Goal: Task Accomplishment & Management: Manage account settings

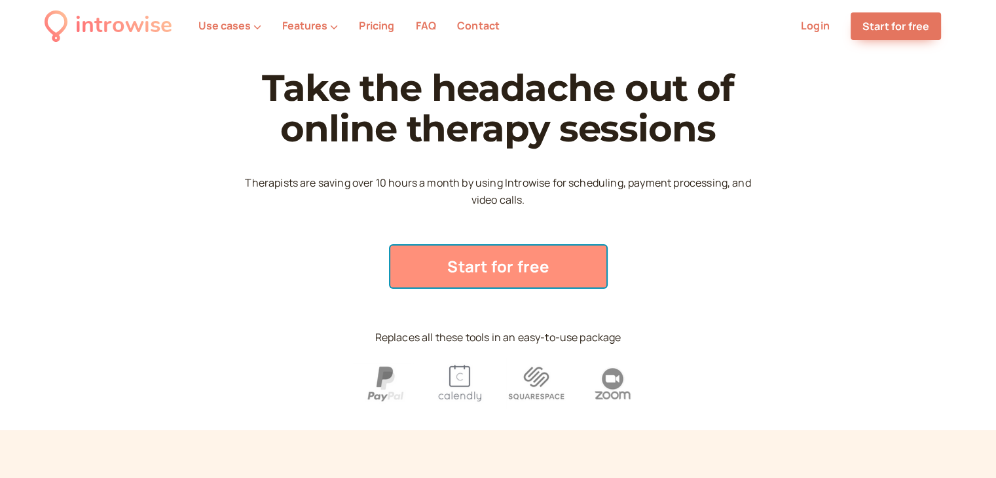
click at [490, 263] on link "Start for free" at bounding box center [498, 267] width 216 height 42
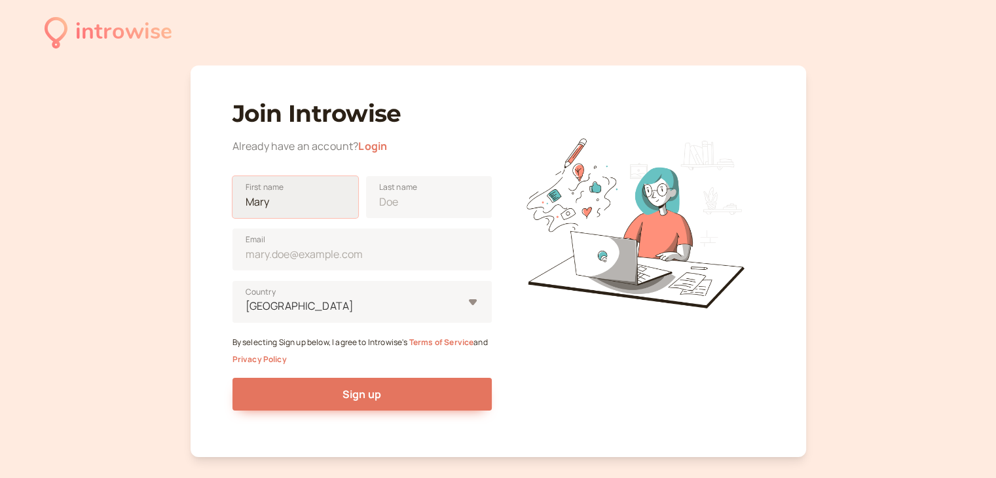
click at [314, 202] on input "First name" at bounding box center [295, 197] width 126 height 42
type input "c"
type input "[PERSON_NAME]"
click at [411, 213] on input "Last name" at bounding box center [429, 197] width 126 height 42
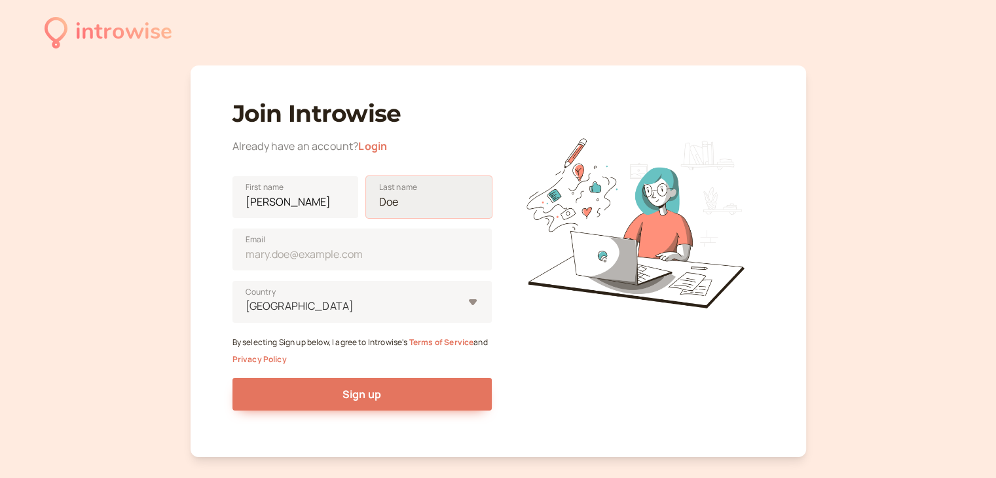
click at [411, 213] on input "Last name" at bounding box center [429, 197] width 126 height 42
type input "[PERSON_NAME]"
type input "[GEOGRAPHIC_DATA]"
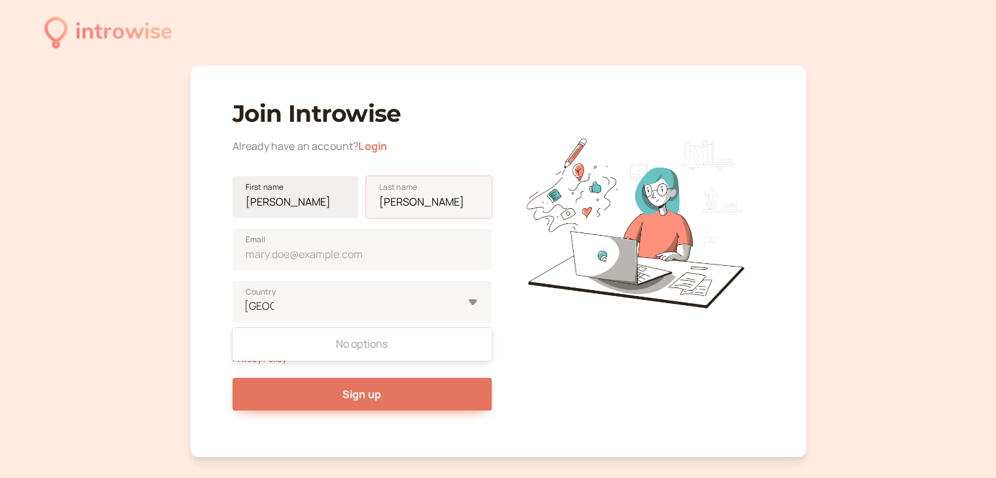
drag, startPoint x: 416, startPoint y: 200, endPoint x: 328, endPoint y: 200, distance: 88.4
click at [328, 200] on div "[PERSON_NAME] First name [PERSON_NAME] Last name" at bounding box center [361, 192] width 259 height 52
type input "Cortezia"
click at [378, 255] on input "Email" at bounding box center [361, 250] width 259 height 42
type input "[EMAIL_ADDRESS][DOMAIN_NAME]"
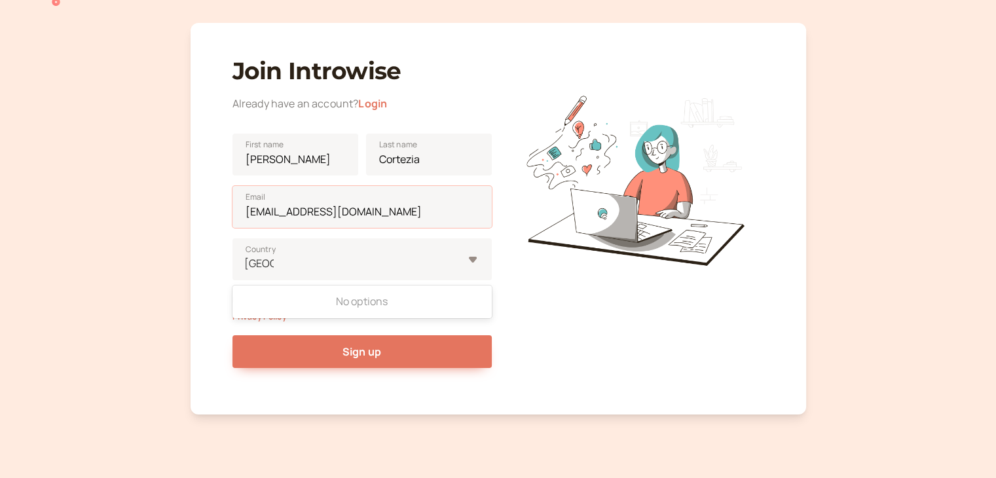
scroll to position [65, 0]
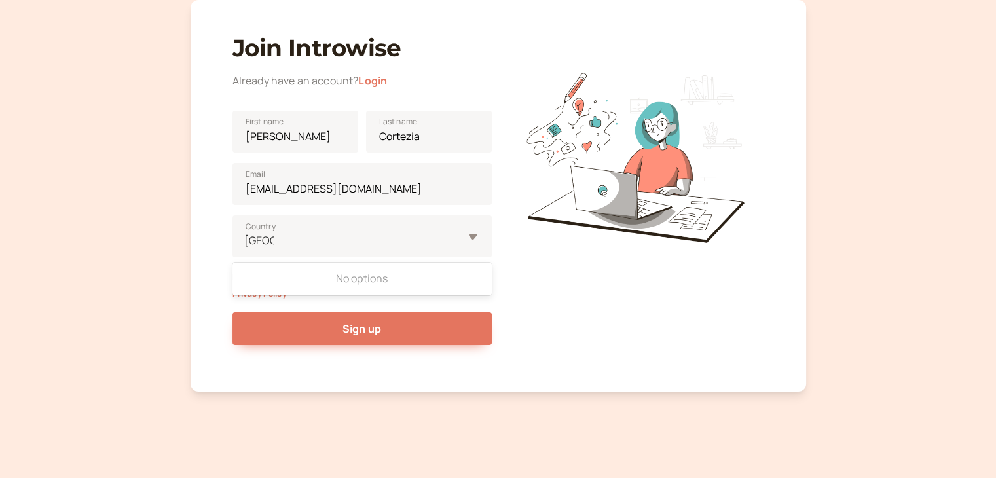
click at [594, 312] on div at bounding box center [634, 194] width 259 height 347
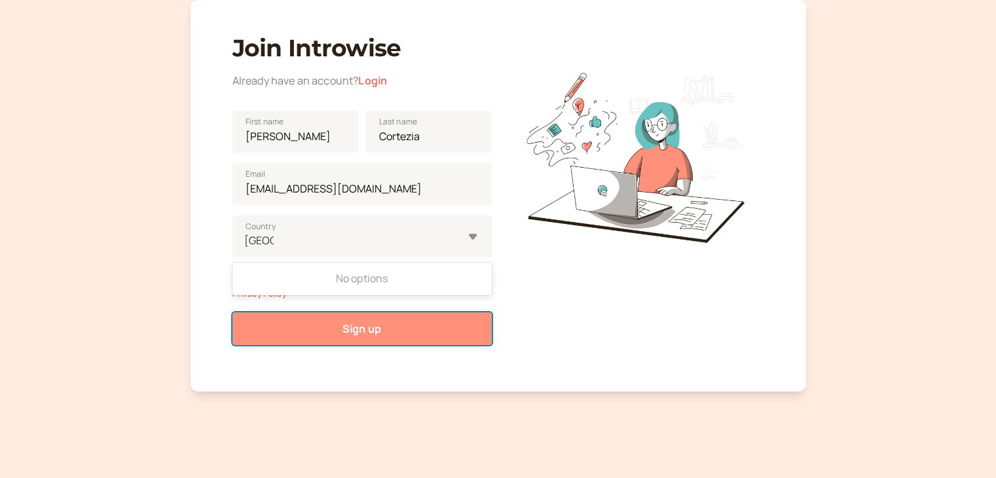
click at [395, 331] on button "Sign up" at bounding box center [361, 328] width 259 height 33
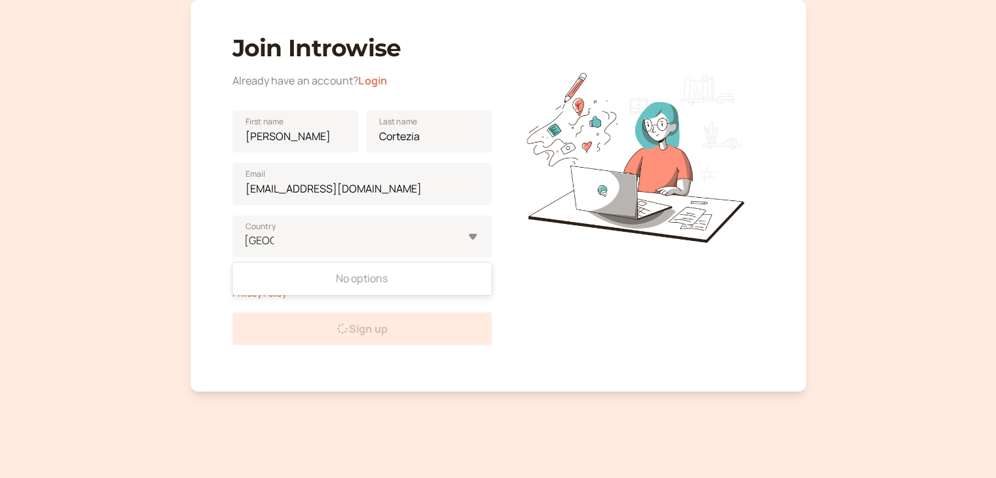
scroll to position [37, 0]
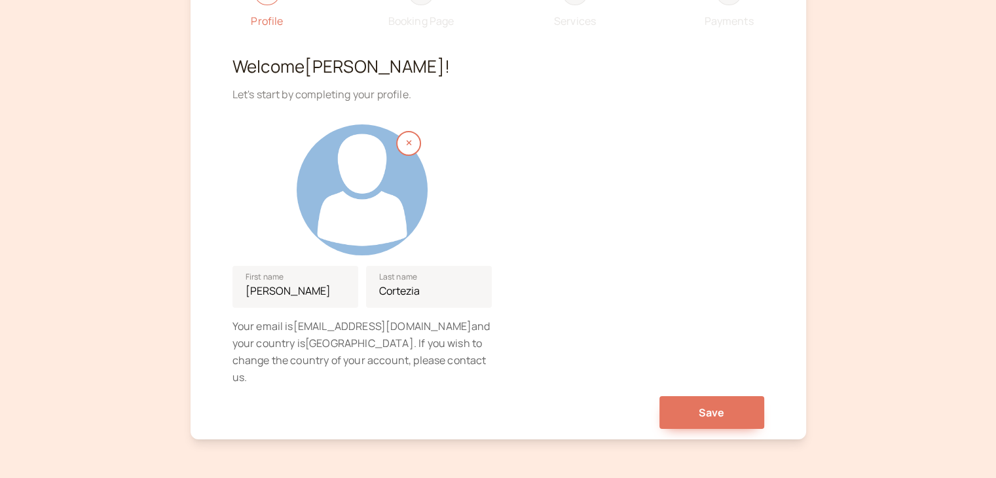
scroll to position [131, 0]
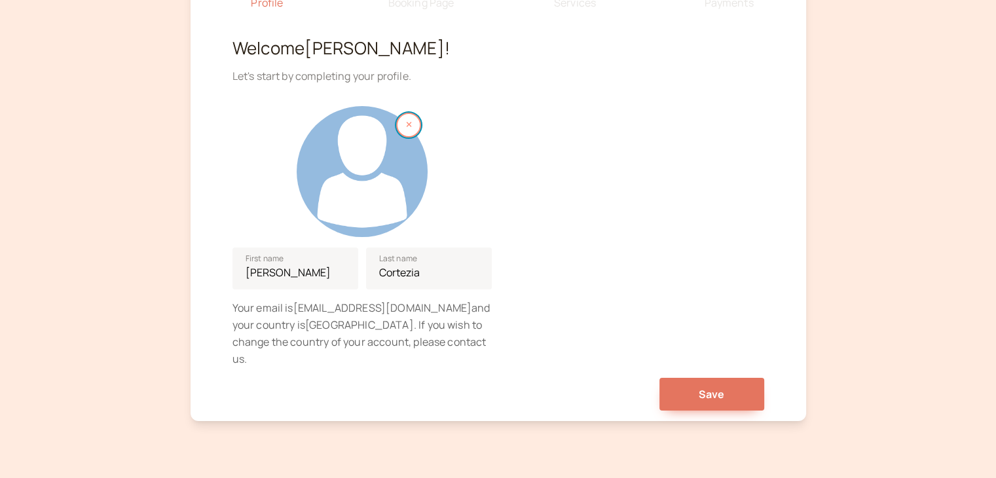
click at [410, 125] on icon "button" at bounding box center [409, 124] width 6 height 8
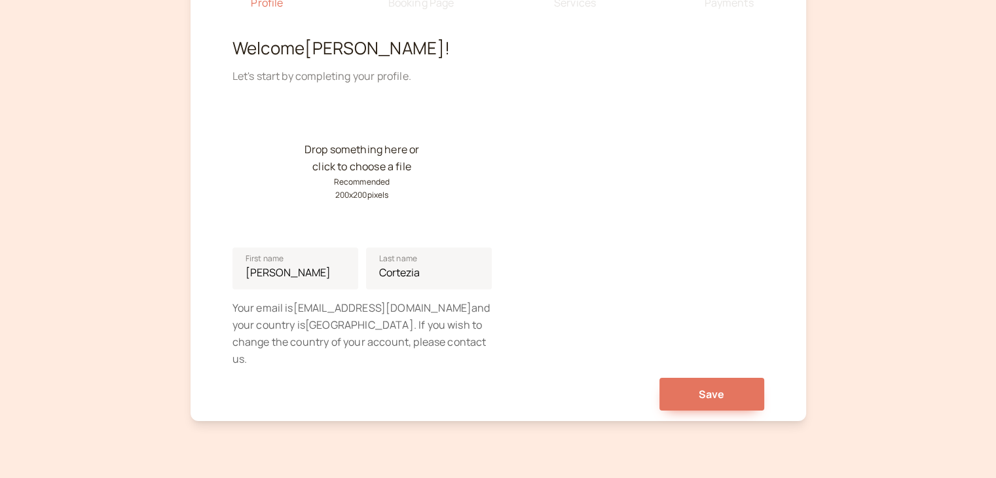
click at [361, 179] on small "Recommended 200 x 200 pixels" at bounding box center [362, 188] width 56 height 26
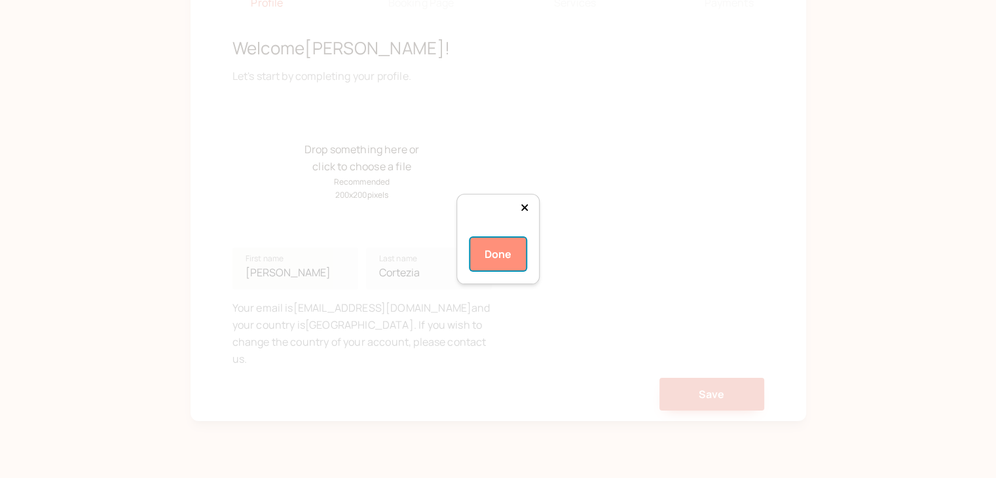
click at [488, 270] on button "Done" at bounding box center [498, 254] width 56 height 33
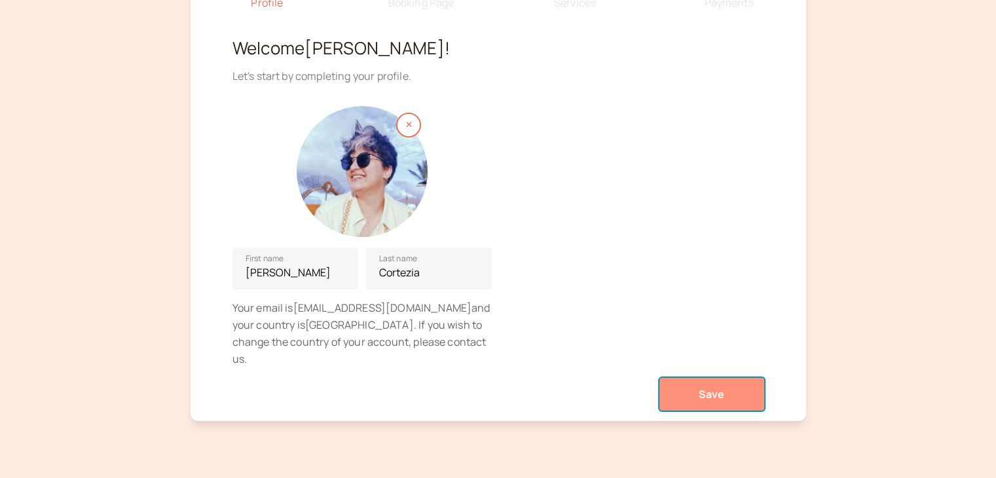
click at [689, 385] on button "Save" at bounding box center [711, 394] width 105 height 33
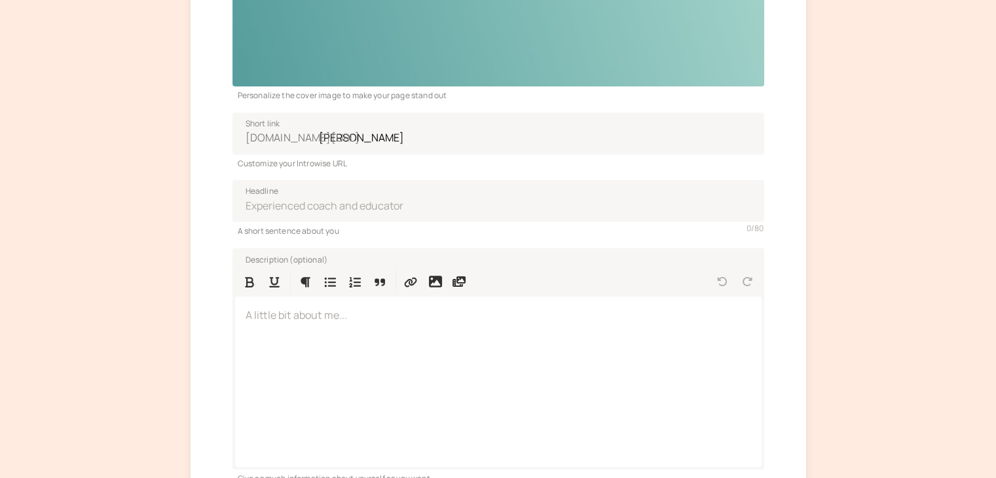
scroll to position [262, 0]
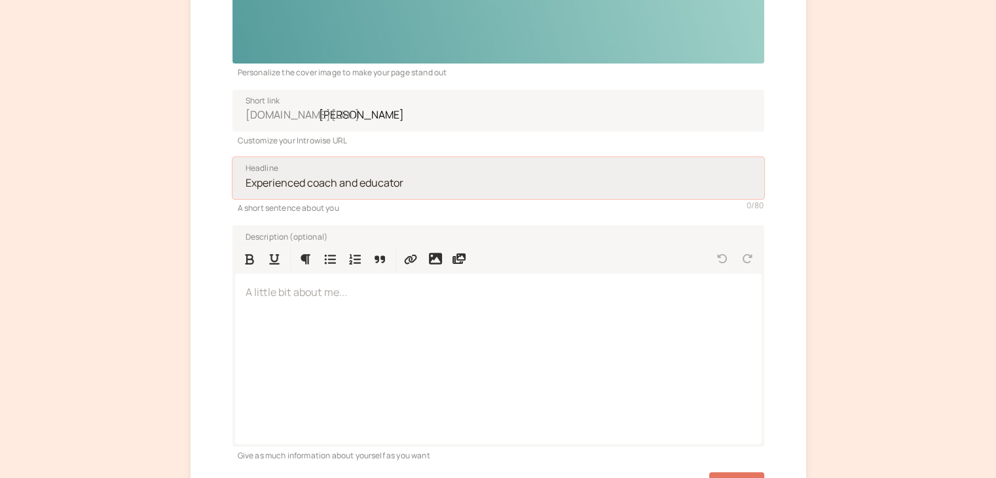
click at [278, 188] on input "Headline" at bounding box center [498, 178] width 532 height 42
drag, startPoint x: 421, startPoint y: 181, endPoint x: 202, endPoint y: 185, distance: 219.4
click at [202, 185] on div "Profile 2 Booking Page 3 Services 4 Payments Personalize the cover image to mak…" at bounding box center [498, 160] width 615 height 712
click at [299, 184] on input "Psicóloga Hmanista" at bounding box center [498, 178] width 532 height 42
type input "Psicóloga Humanista"
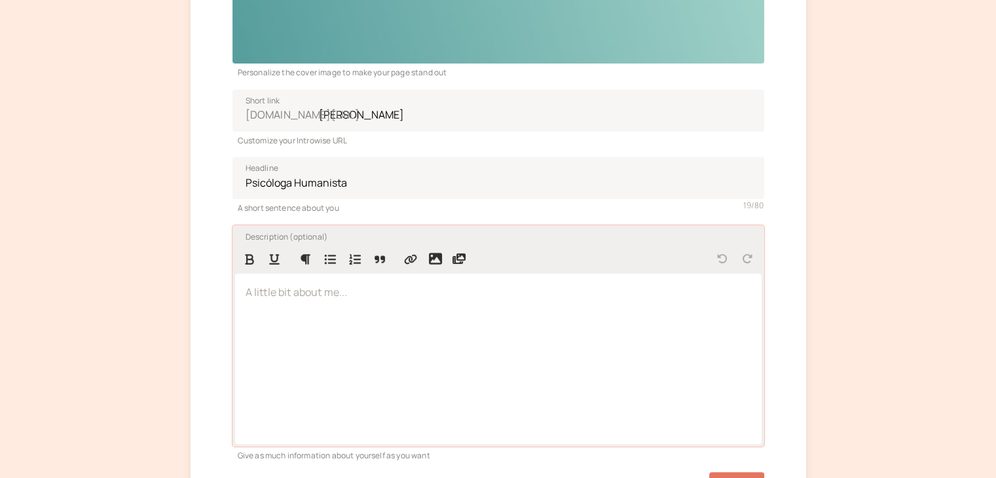
click at [367, 303] on div at bounding box center [498, 359] width 526 height 170
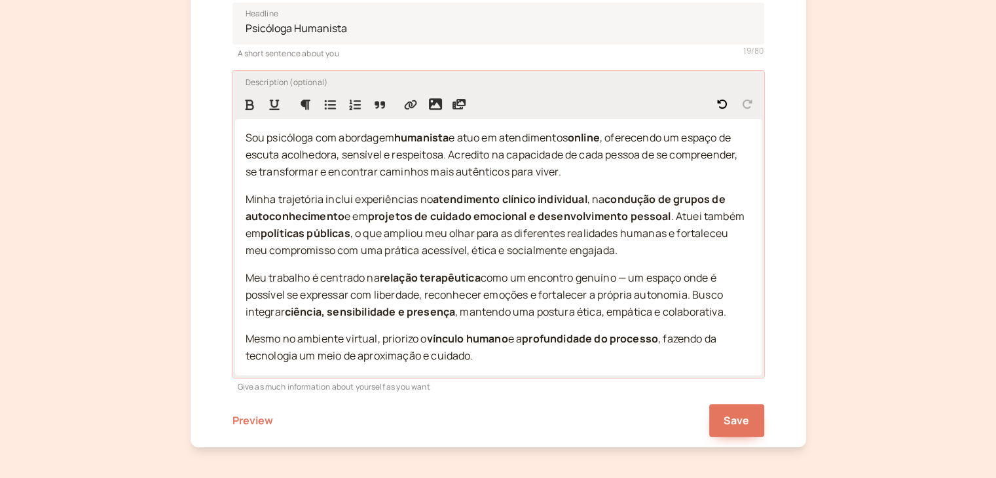
scroll to position [432, 0]
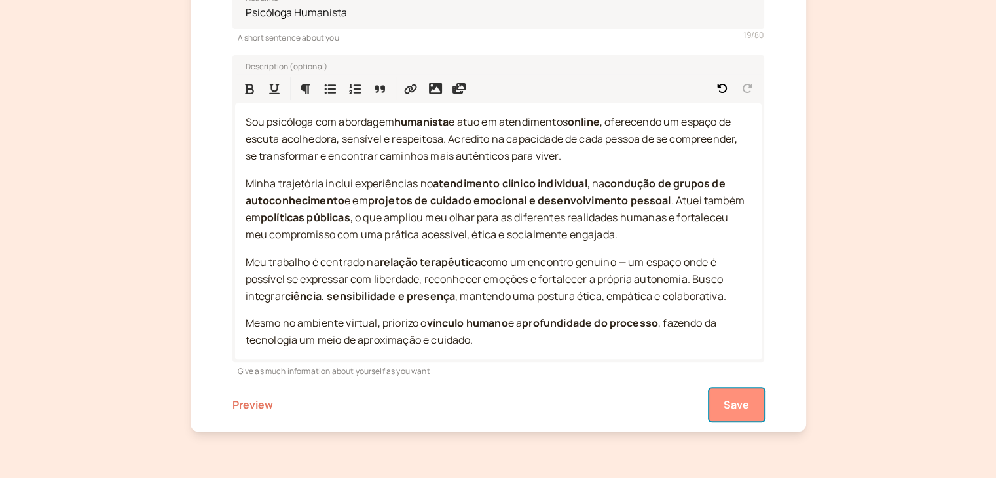
click at [738, 416] on button "Save" at bounding box center [736, 404] width 55 height 33
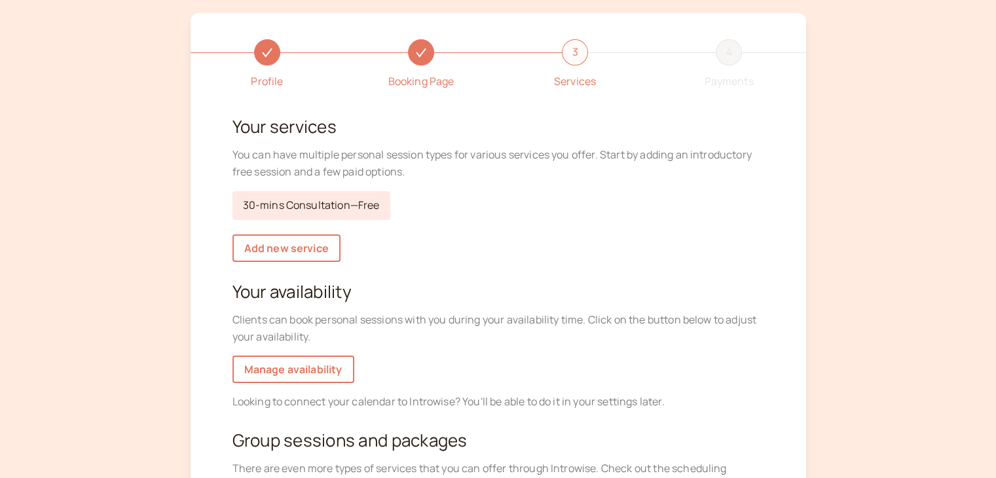
scroll to position [29, 0]
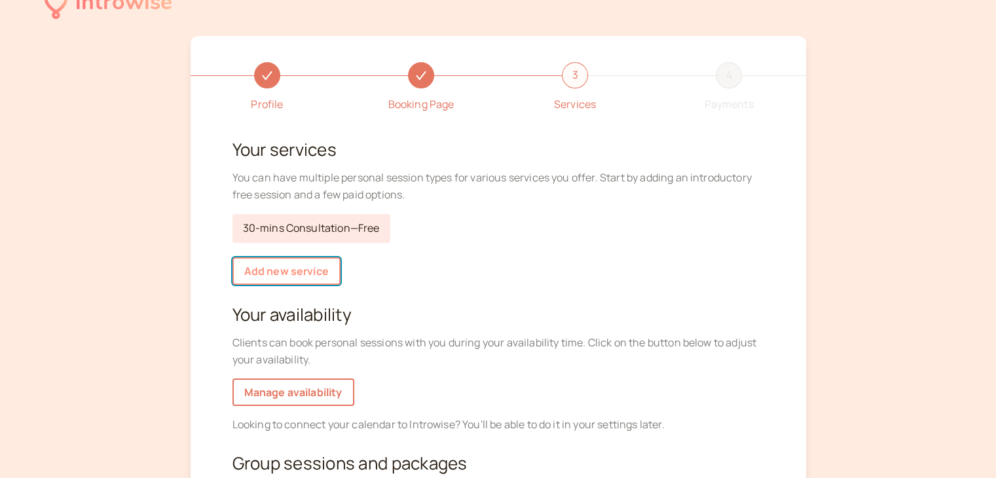
click at [310, 274] on link "Add new service" at bounding box center [286, 271] width 108 height 28
select select "30"
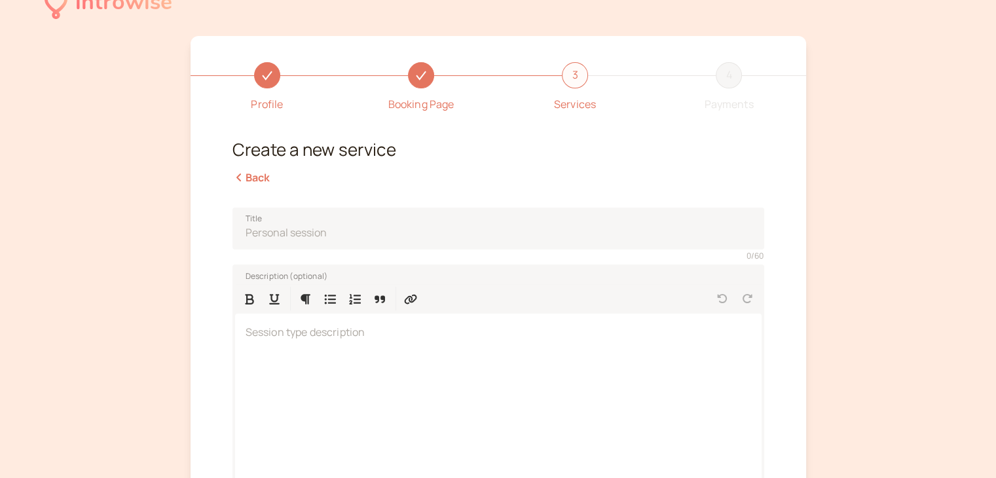
scroll to position [95, 0]
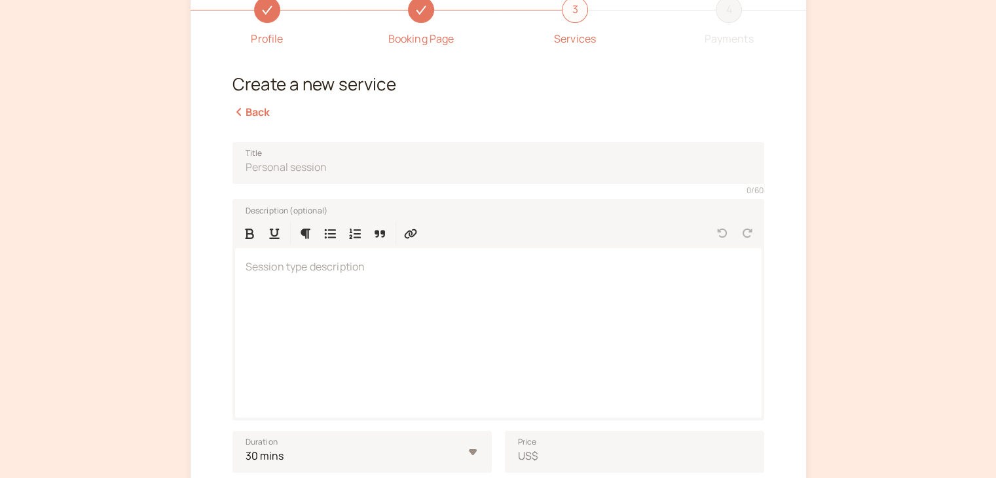
click at [238, 113] on icon at bounding box center [238, 112] width 5 height 8
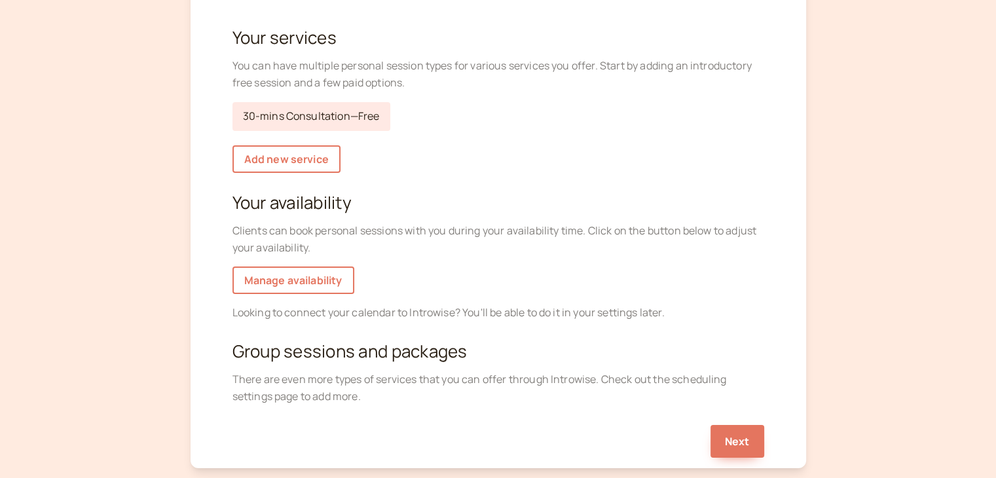
scroll to position [160, 0]
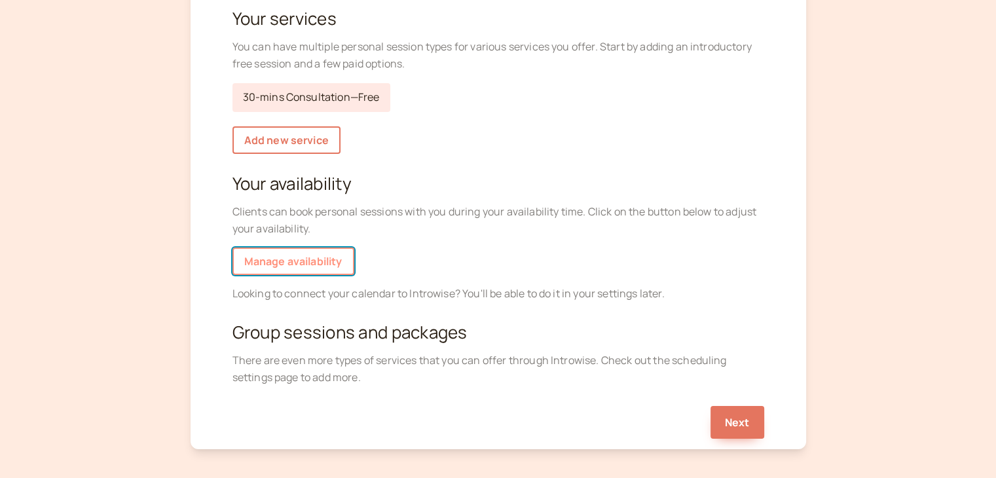
click at [284, 258] on link "Manage availability" at bounding box center [293, 262] width 122 height 28
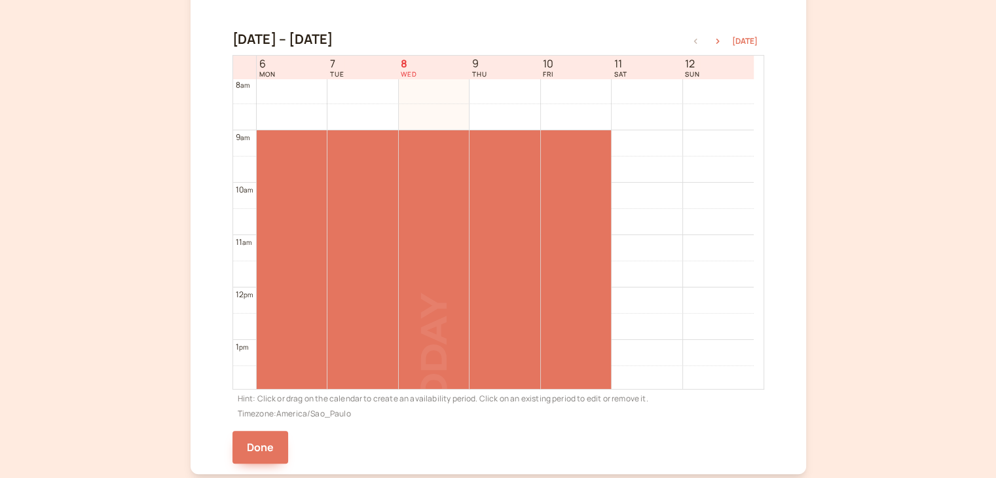
scroll to position [262, 0]
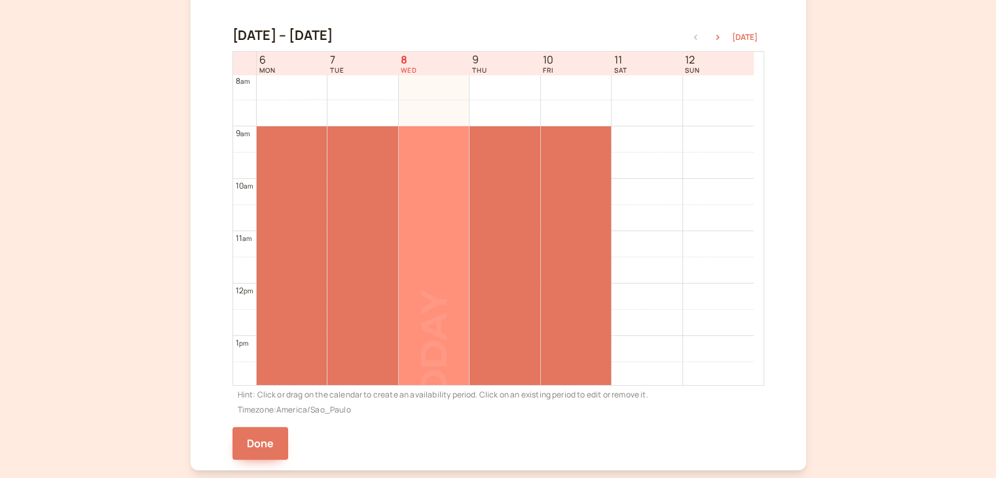
click at [438, 297] on div at bounding box center [434, 335] width 70 height 418
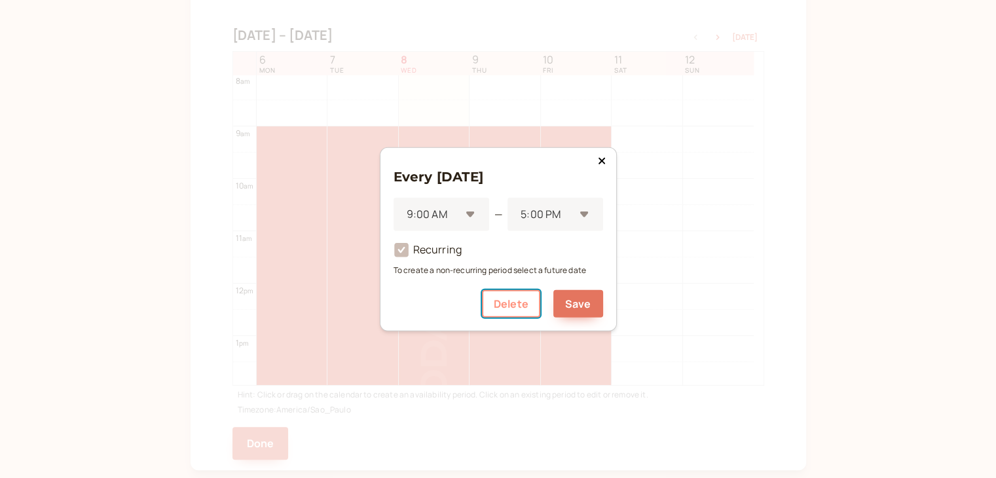
click at [520, 299] on button "Delete" at bounding box center [511, 303] width 58 height 28
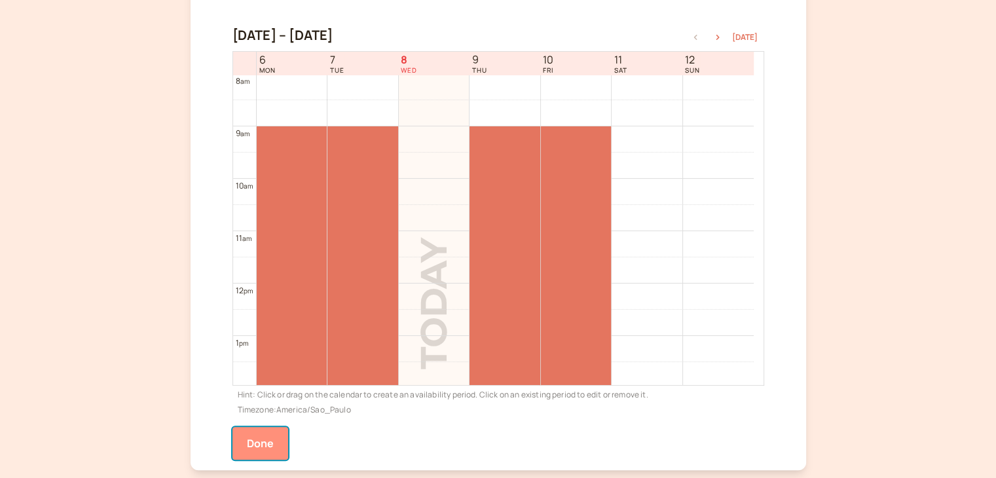
click at [268, 438] on button "Done" at bounding box center [260, 443] width 56 height 33
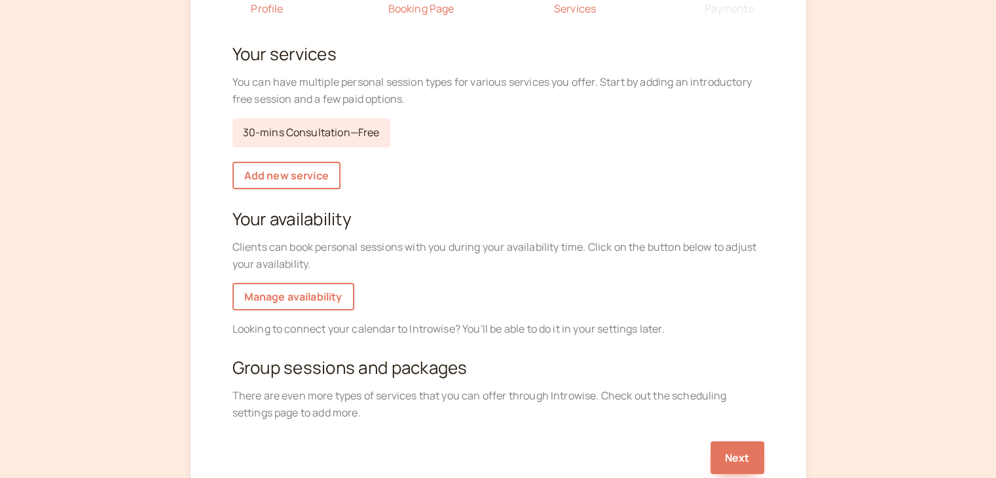
scroll to position [131, 0]
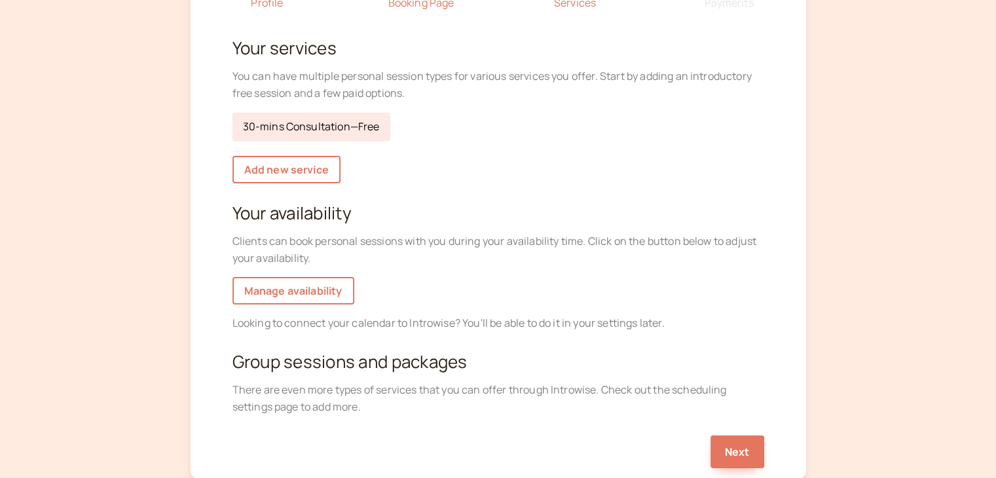
click at [358, 129] on link "30-mins Consultation — Free" at bounding box center [311, 127] width 158 height 29
select select "30"
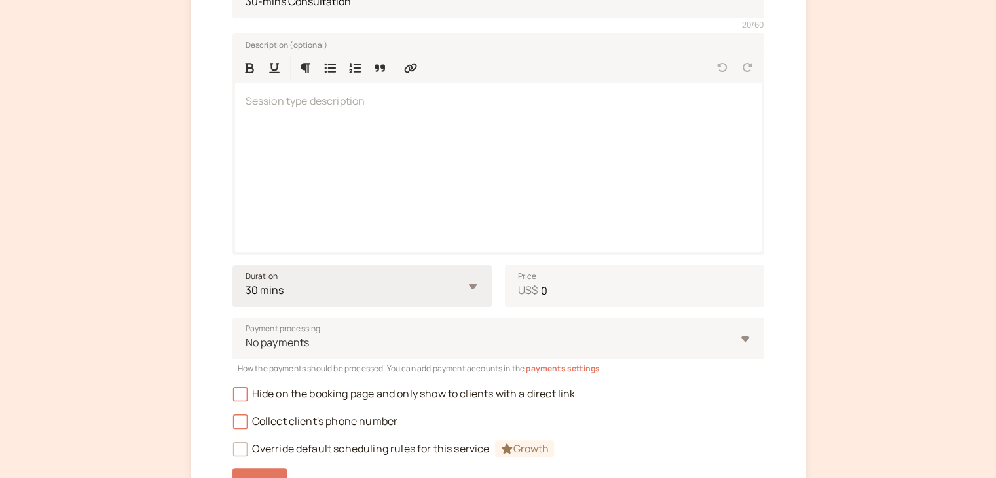
scroll to position [262, 0]
click at [565, 293] on input "0" at bounding box center [634, 285] width 259 height 42
drag, startPoint x: 559, startPoint y: 293, endPoint x: 541, endPoint y: 295, distance: 17.8
click at [541, 295] on input "45" at bounding box center [634, 285] width 259 height 42
type input "60"
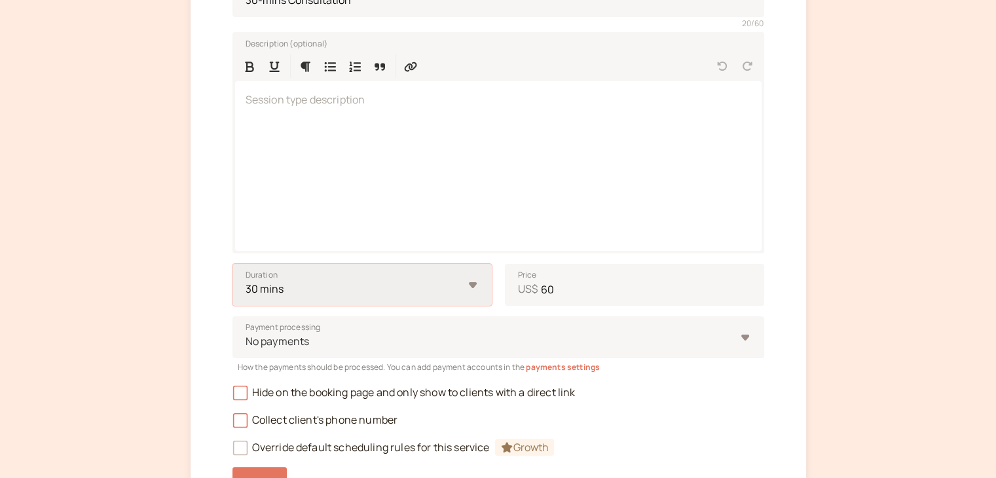
click at [426, 289] on select "10 mins 15 mins 30 mins 45 mins 1 hour 1.5 hours 2 hours Custom…" at bounding box center [361, 285] width 259 height 42
select select "60"
click at [232, 264] on select "10 mins 15 mins 30 mins 45 mins 1 hour 1.5 hours 2 hours Custom…" at bounding box center [361, 285] width 259 height 42
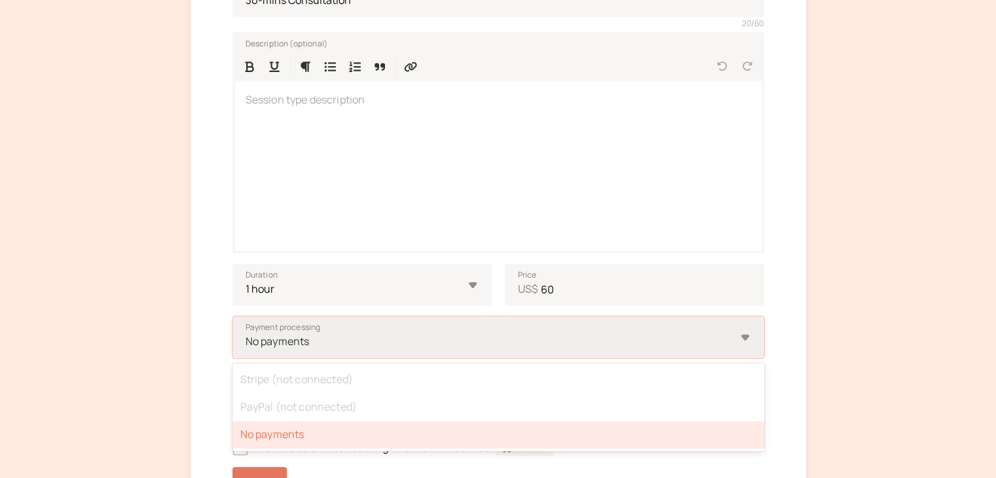
click at [293, 347] on div at bounding box center [489, 342] width 491 height 18
click at [246, 347] on input "Payment processing option No payments selected, 3 of 3. 3 results available. Us…" at bounding box center [245, 341] width 2 height 15
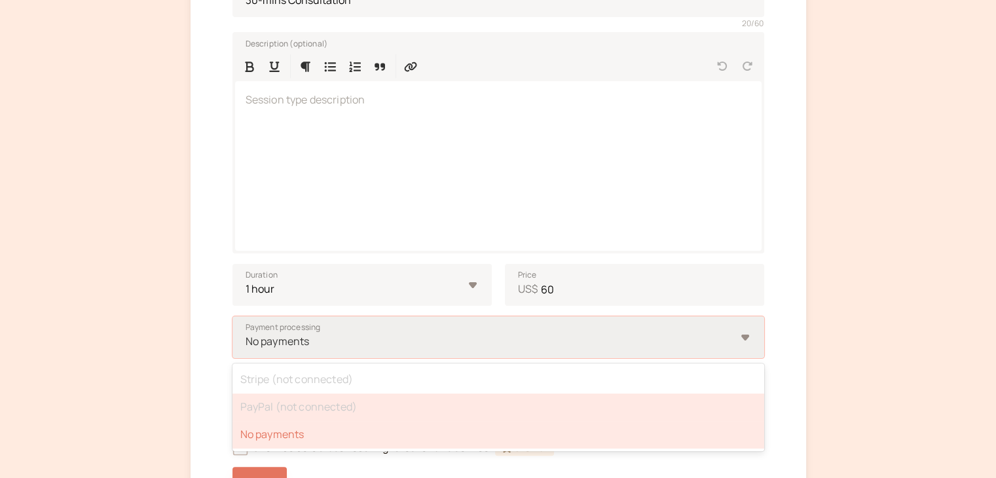
click at [375, 412] on div "PayPal (not connected)" at bounding box center [498, 408] width 532 height 28
click at [246, 349] on input "Payment processing option No payments selected, 3 of 3. 3 results available. Us…" at bounding box center [245, 341] width 2 height 15
click at [363, 402] on div "PayPal (not connected)" at bounding box center [498, 408] width 532 height 28
click at [246, 349] on input "Payment processing option No payments selected, 3 of 3. 3 results available. Us…" at bounding box center [245, 341] width 2 height 15
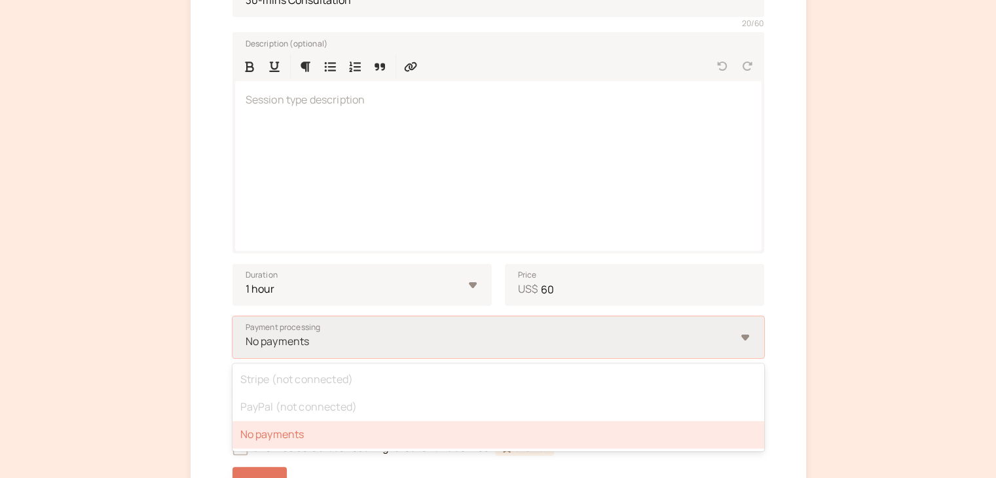
click at [279, 439] on div "No payments" at bounding box center [498, 435] width 532 height 28
click at [246, 349] on input "Payment processing option No payments selected, 3 of 3. 3 results available. Us…" at bounding box center [245, 341] width 2 height 15
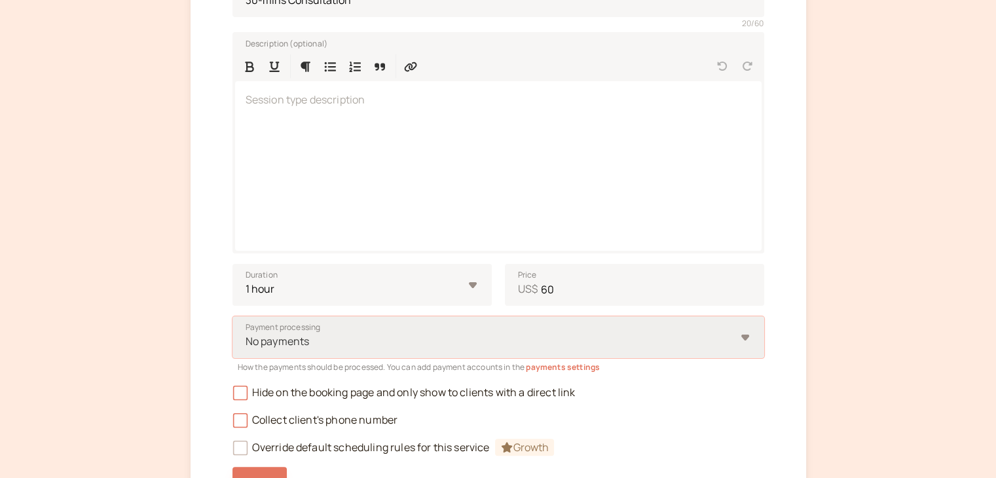
scroll to position [327, 0]
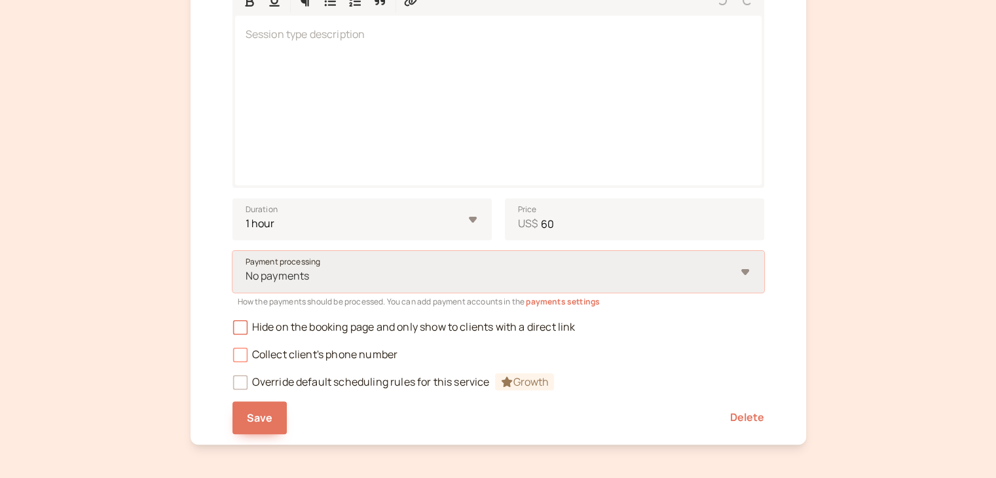
click at [241, 353] on icon at bounding box center [239, 354] width 9 height 9
click at [232, 358] on input "Collect client's phone number" at bounding box center [232, 358] width 0 height 0
click at [241, 353] on icon at bounding box center [240, 355] width 14 height 14
click at [232, 358] on input "Collect client's phone number" at bounding box center [232, 358] width 0 height 0
click at [259, 421] on span "Save" at bounding box center [260, 418] width 26 height 14
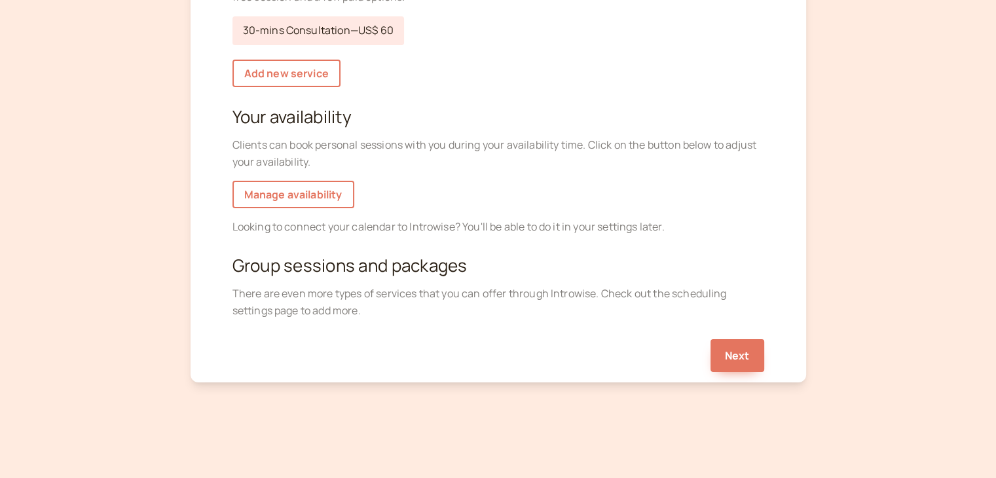
scroll to position [226, 0]
click at [336, 37] on link "30-mins Consultation — US$ 60" at bounding box center [318, 32] width 172 height 29
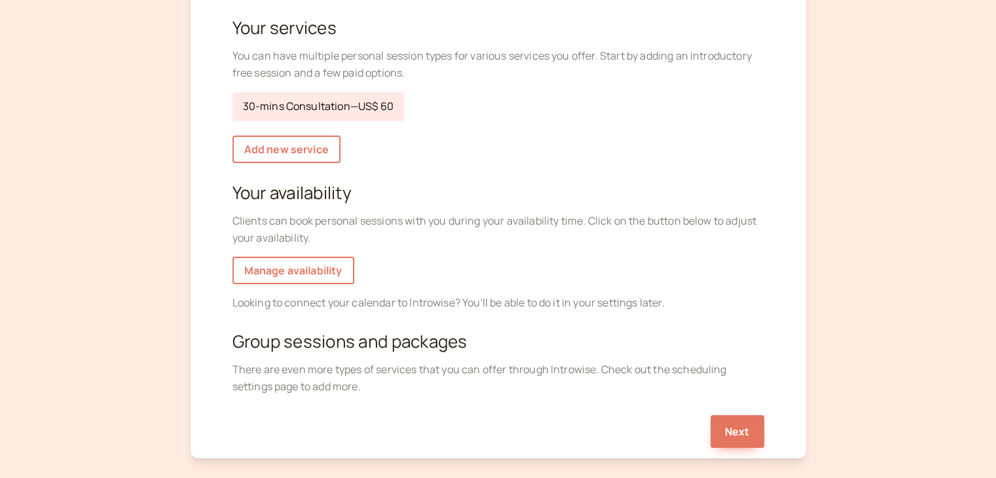
select select "60"
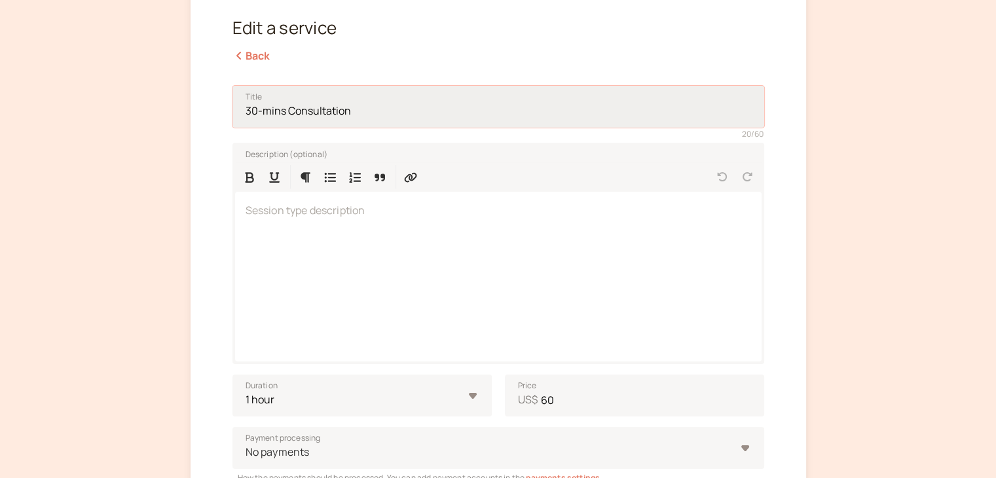
drag, startPoint x: 258, startPoint y: 112, endPoint x: 242, endPoint y: 112, distance: 16.4
click at [242, 112] on input "30-mins Consultation" at bounding box center [498, 107] width 532 height 42
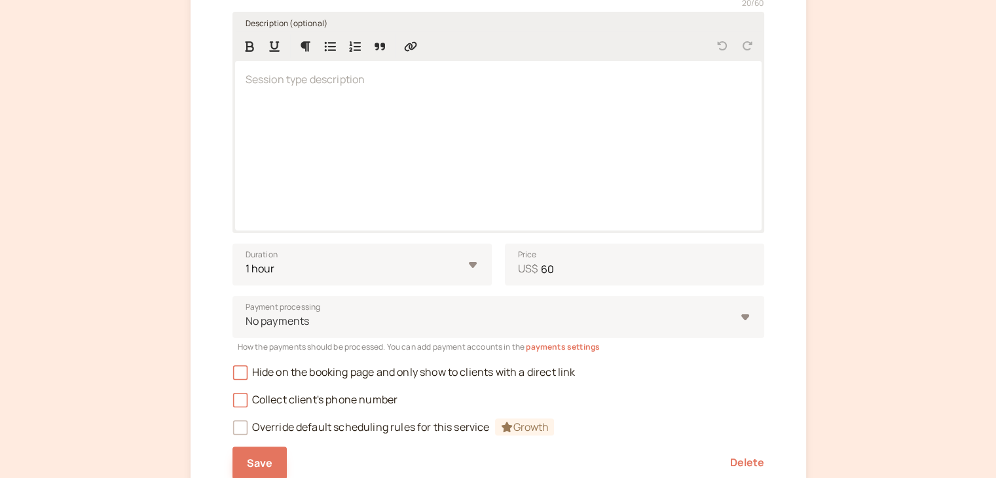
scroll to position [389, 0]
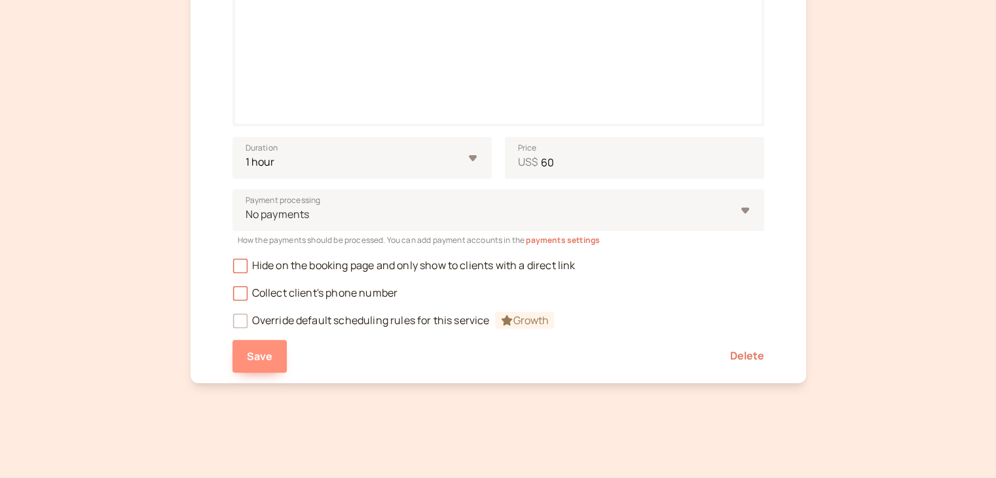
type input "55-mins Consultation"
click at [259, 358] on span "Save" at bounding box center [260, 356] width 26 height 14
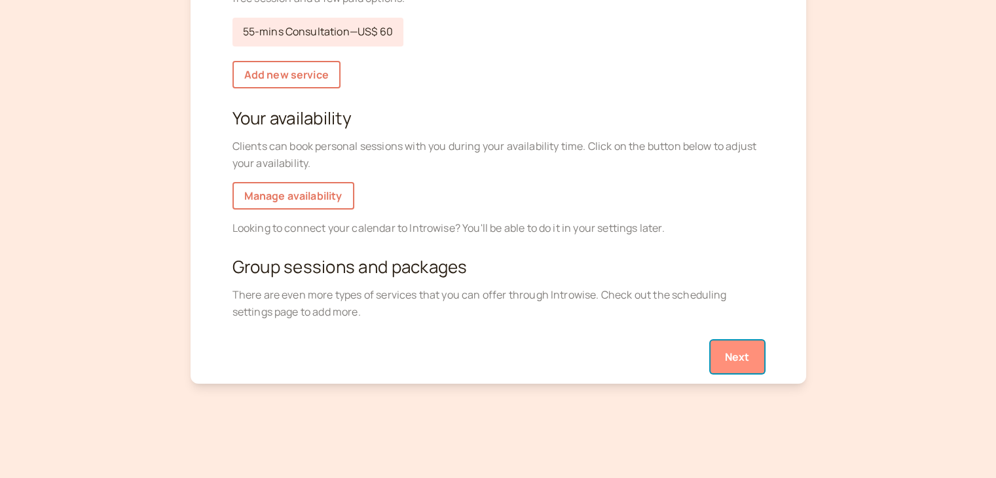
click at [728, 363] on button "Next" at bounding box center [737, 356] width 54 height 33
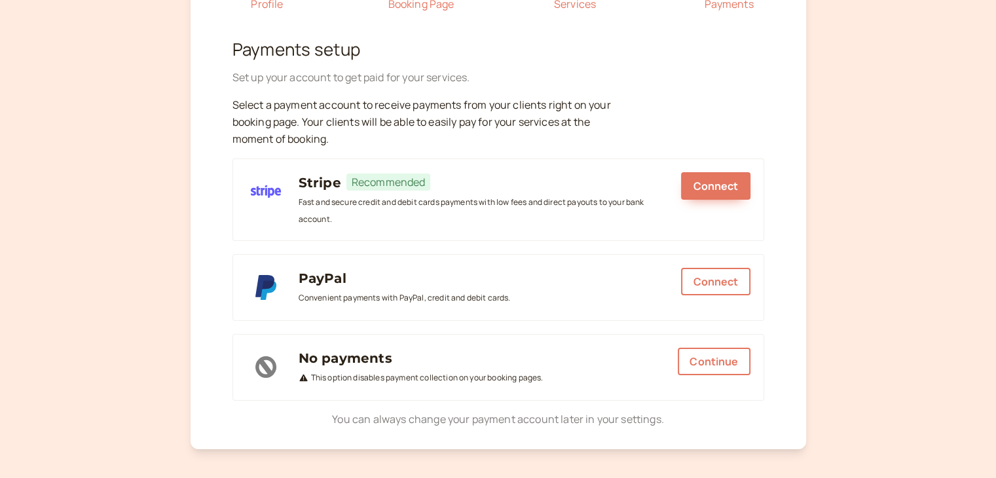
scroll to position [131, 0]
click at [708, 184] on button "Connect" at bounding box center [715, 185] width 69 height 28
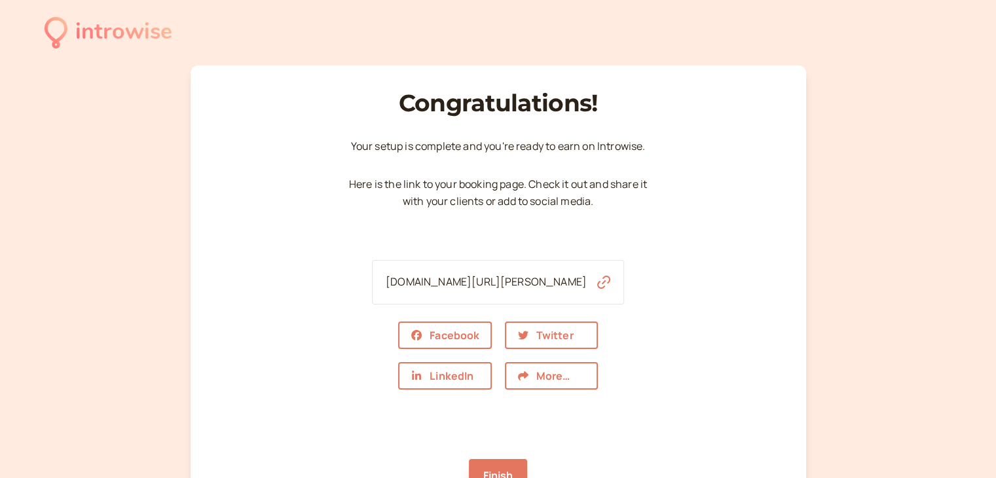
scroll to position [65, 0]
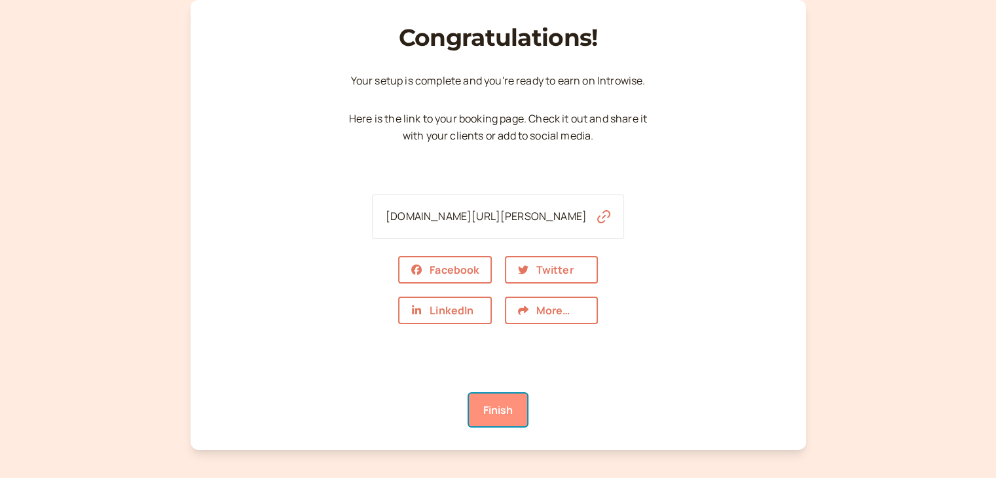
click at [507, 407] on link "Finish" at bounding box center [498, 410] width 59 height 33
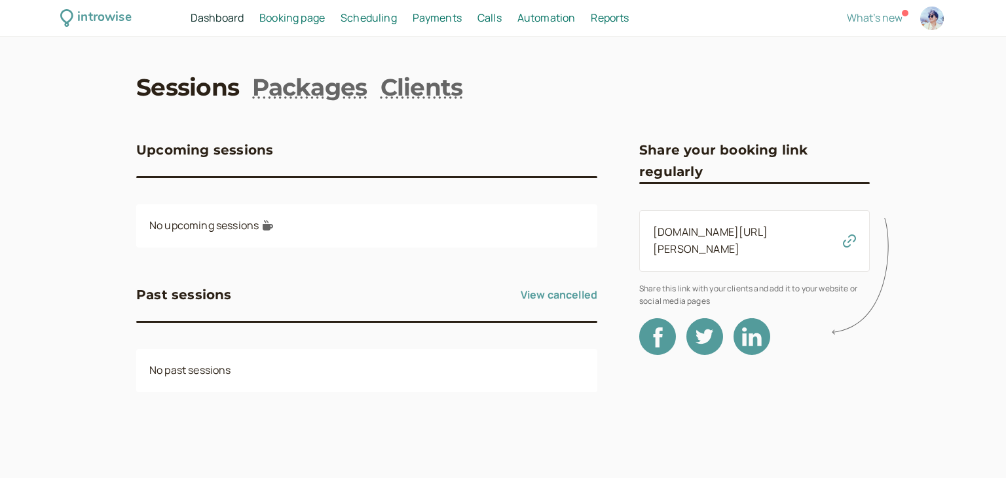
click at [938, 18] on div at bounding box center [932, 19] width 24 height 24
select select "America/Sao_Paulo"
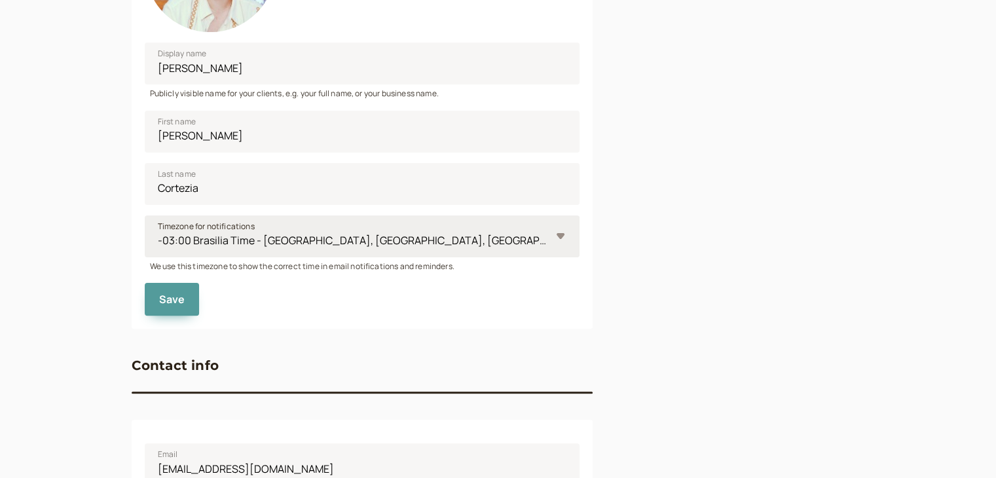
scroll to position [327, 0]
click at [553, 243] on select "-11:00 Niue Time - Alofi -11:00 Samoa Time - Midway -11:00 Samoa Time - Pago Pa…" at bounding box center [362, 236] width 435 height 42
click at [617, 268] on div "Profile Display name Cláudia Cortezia Publicly visible name for your clients, e…" at bounding box center [498, 243] width 733 height 915
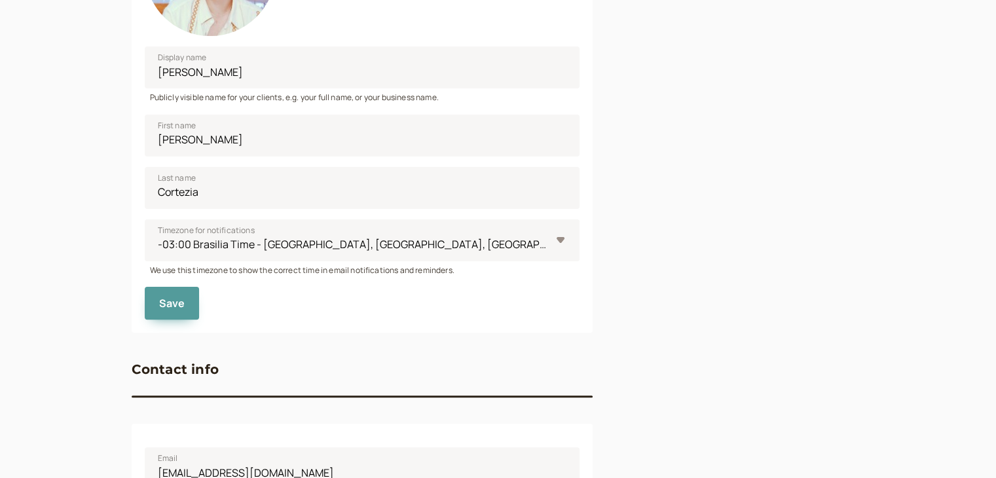
scroll to position [196, 0]
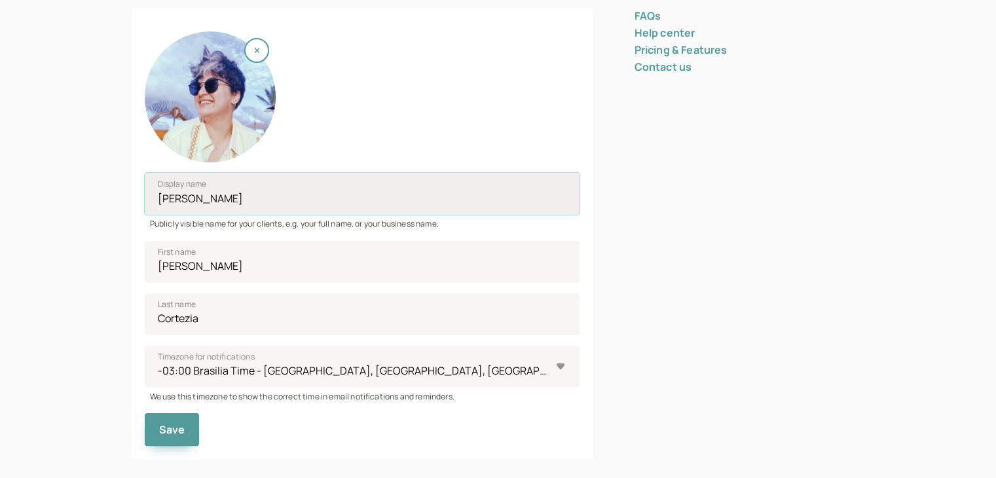
click at [160, 200] on input "Cláudia Cortezia" at bounding box center [362, 194] width 435 height 42
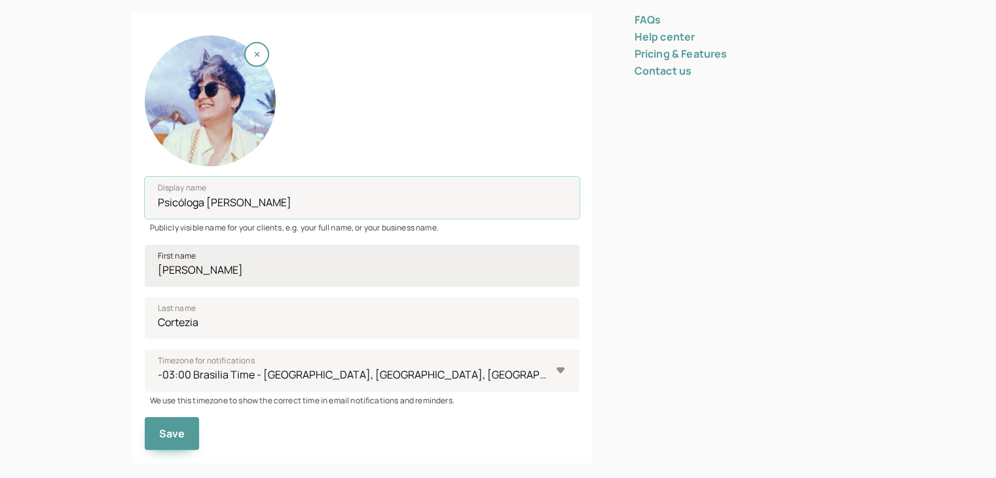
scroll to position [323, 0]
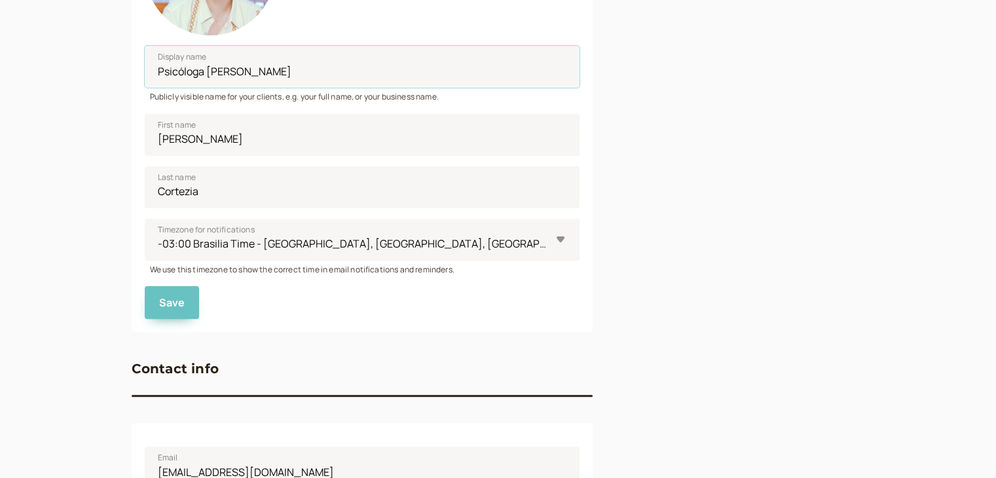
type input "Psicóloga Cláudia Cortezia"
click at [157, 306] on button "Save" at bounding box center [172, 302] width 55 height 33
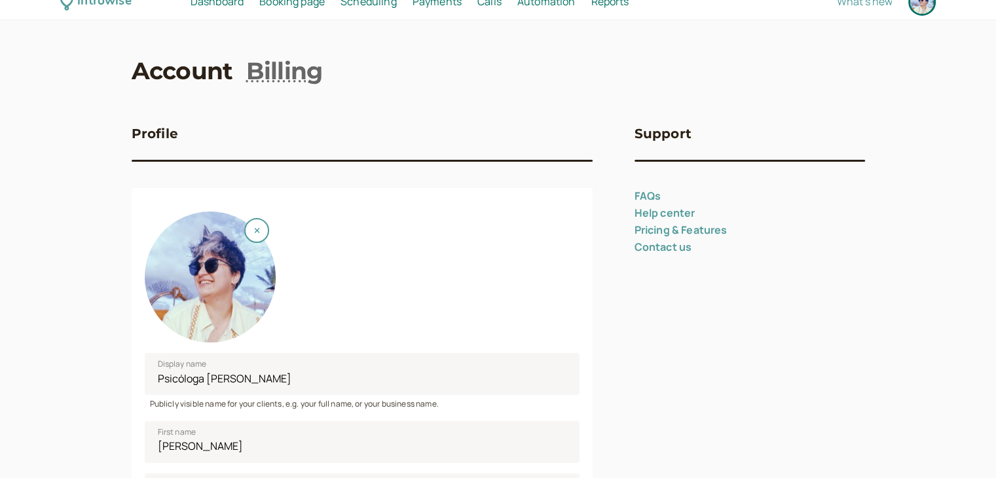
scroll to position [0, 0]
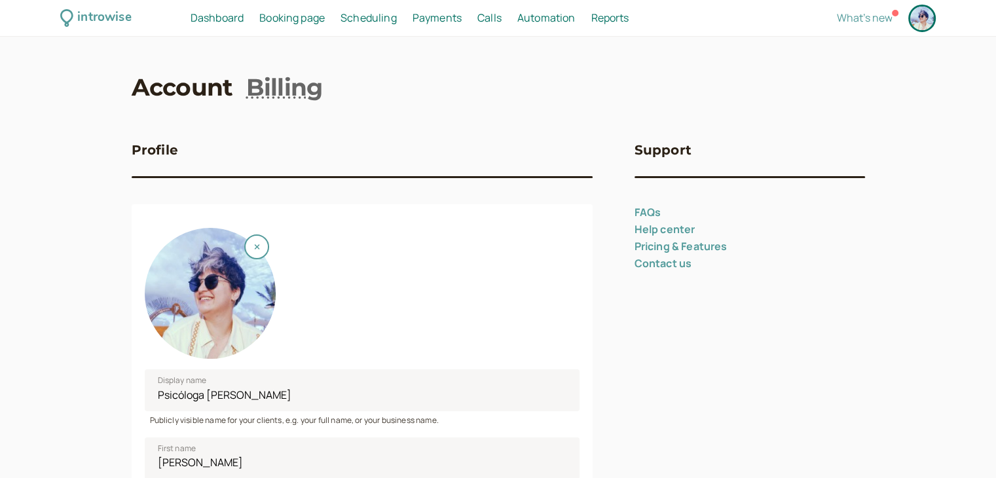
click at [215, 16] on span "Dashboard" at bounding box center [217, 17] width 53 height 14
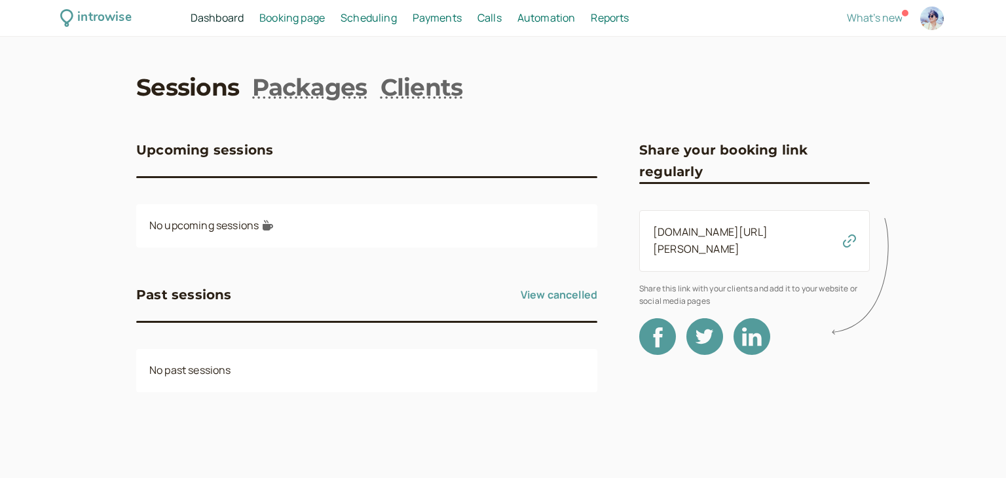
click at [382, 21] on span "Scheduling" at bounding box center [368, 17] width 56 height 14
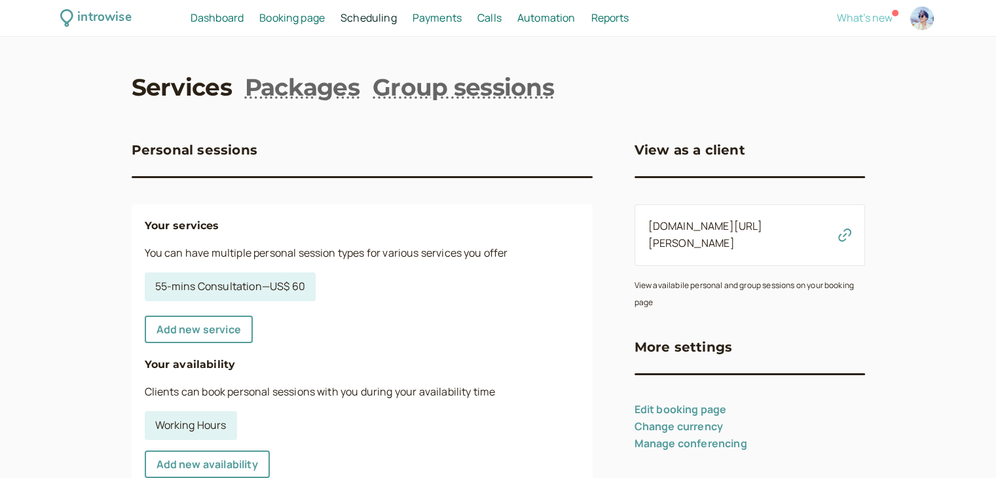
click at [856, 14] on span "What's new" at bounding box center [865, 17] width 56 height 14
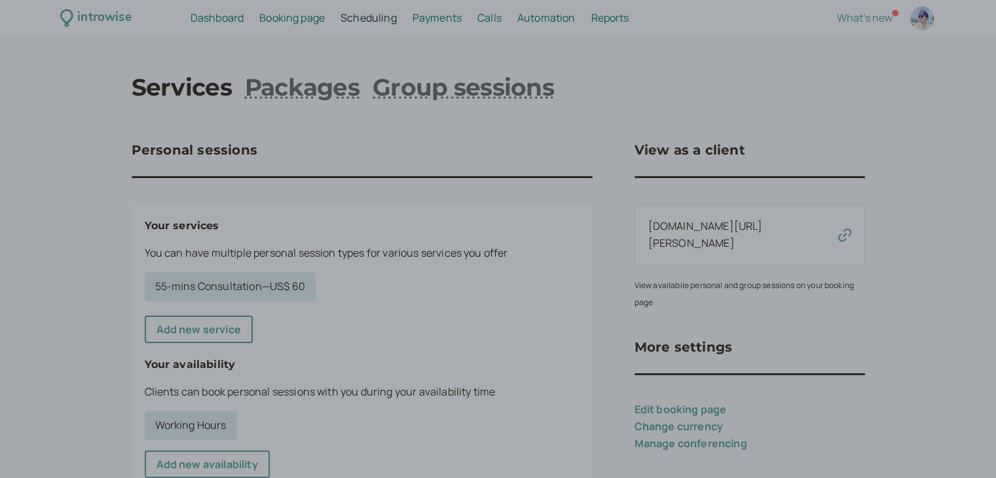
click at [659, 90] on div at bounding box center [498, 239] width 996 height 478
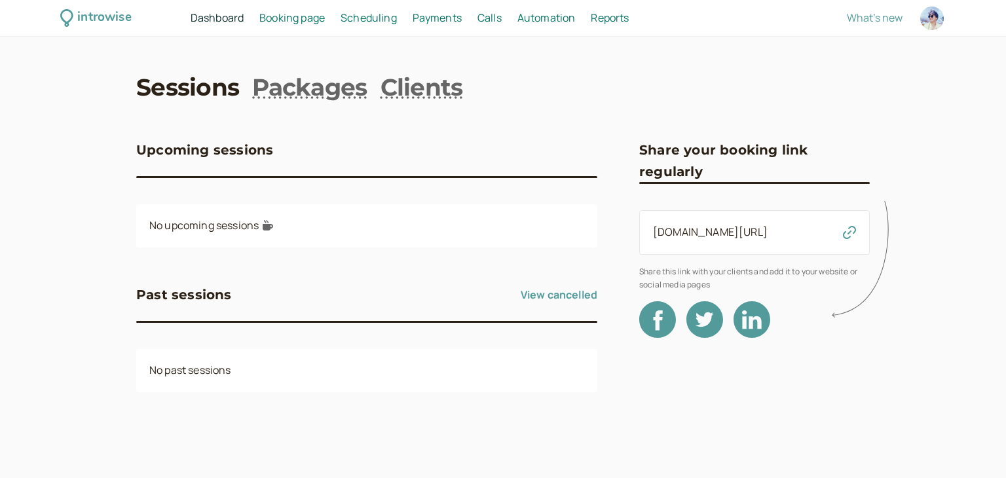
click at [301, 19] on span "Booking page" at bounding box center [291, 17] width 65 height 14
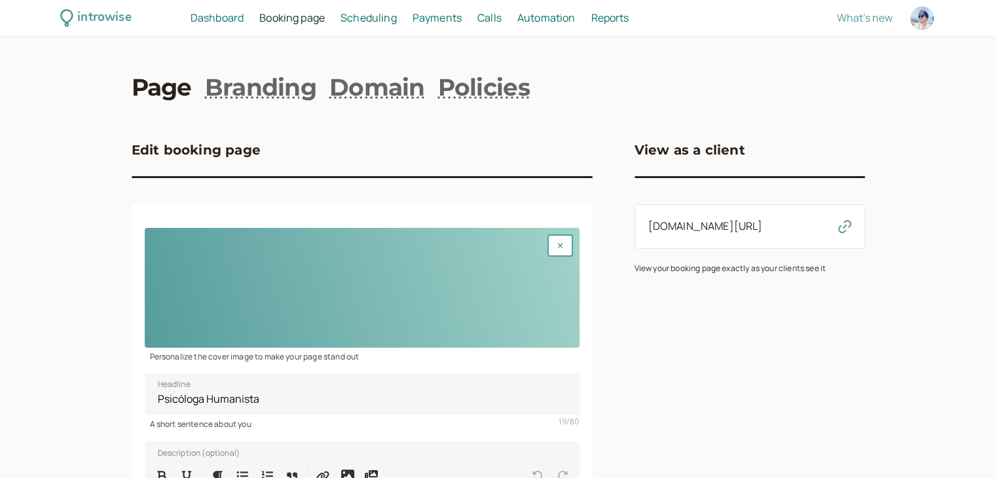
click at [492, 289] on div at bounding box center [362, 288] width 435 height 120
click at [559, 246] on icon "button" at bounding box center [559, 245] width 5 height 5
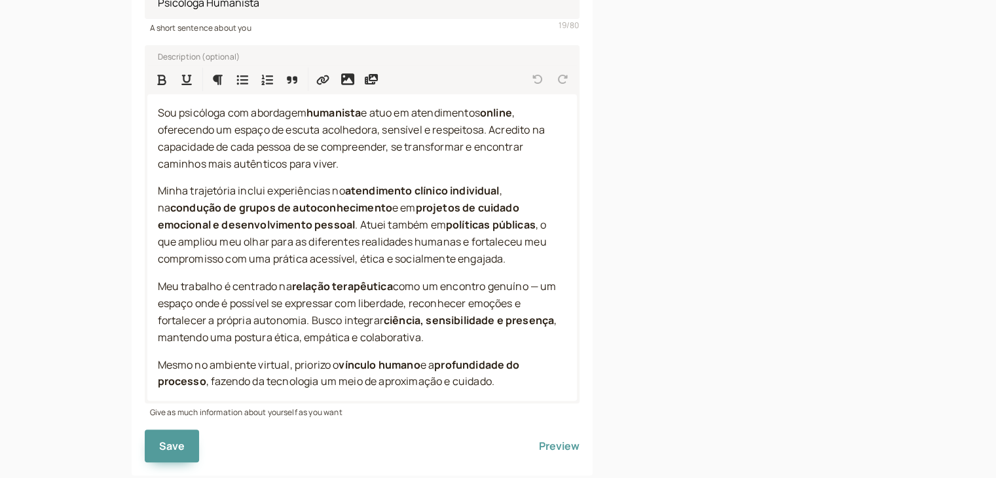
scroll to position [430, 0]
